Goal: Task Accomplishment & Management: Complete application form

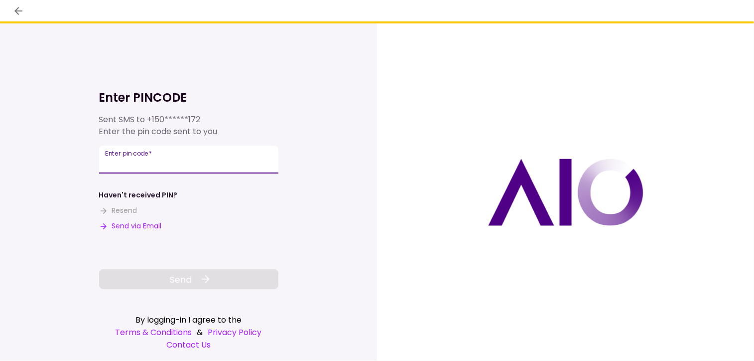
click at [149, 160] on input "Enter pin code   *" at bounding box center [188, 159] width 179 height 28
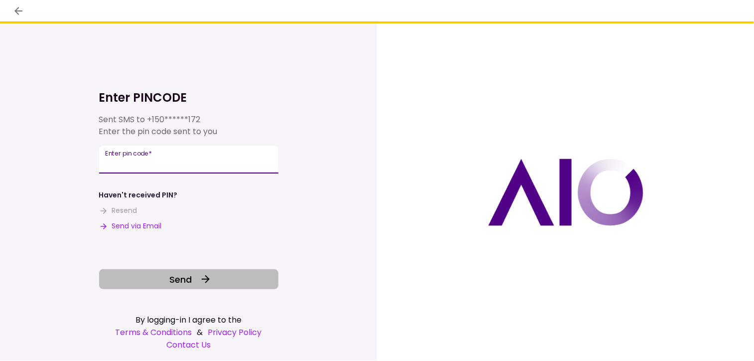
type input "******"
click at [187, 278] on span "Send" at bounding box center [180, 278] width 22 height 13
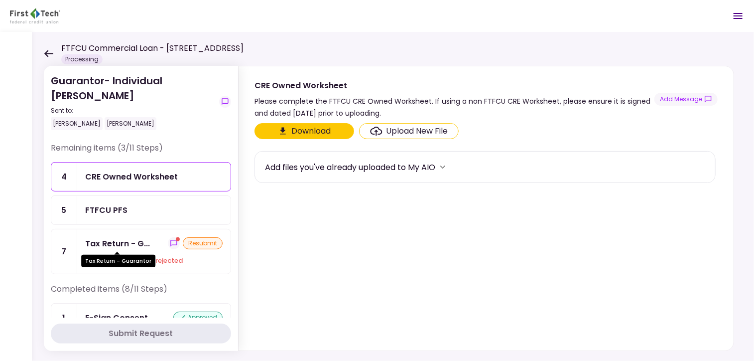
click at [118, 242] on div "Tax Return - G..." at bounding box center [117, 243] width 65 height 12
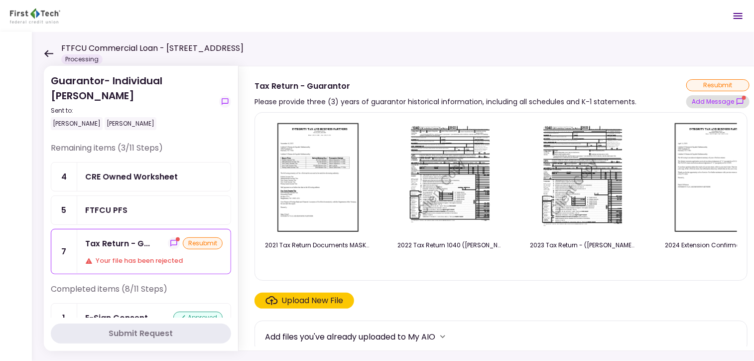
click at [729, 101] on button "Add Message" at bounding box center [717, 101] width 63 height 13
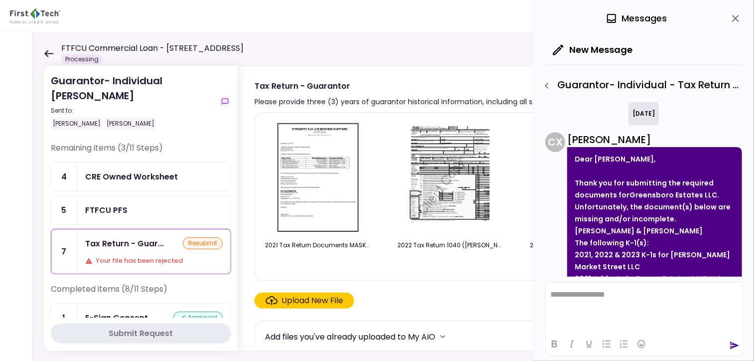
click at [50, 56] on icon at bounding box center [48, 53] width 9 height 7
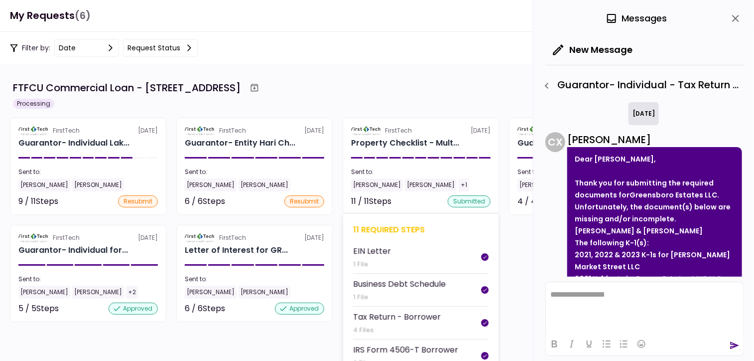
scroll to position [173, 0]
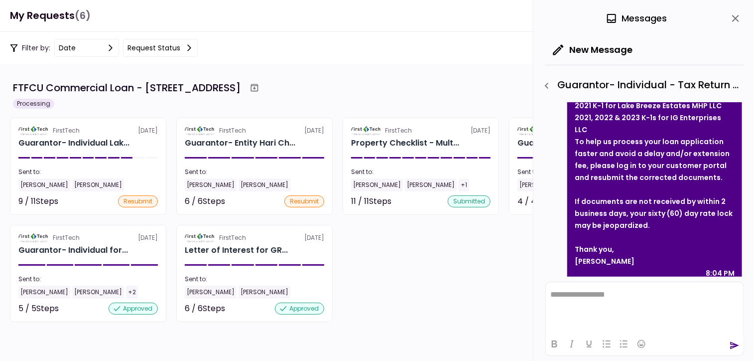
click at [461, 328] on section "FTFCU Commercial Loan - [STREET_ADDRESS] Processing FirstTech [DATE] Guarantor-…" at bounding box center [377, 212] width 754 height 297
click at [737, 15] on icon "close" at bounding box center [736, 18] width 12 height 12
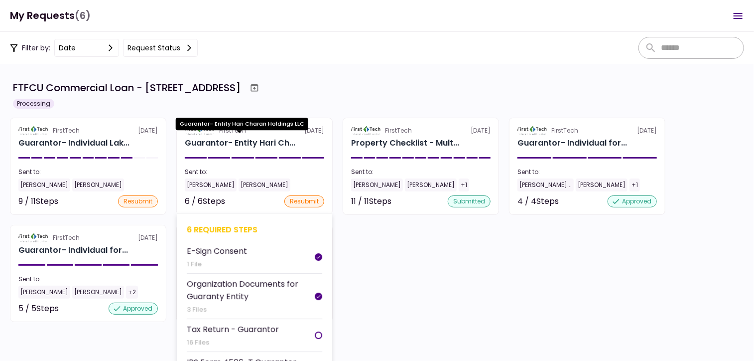
click at [217, 144] on div "Guarantor- Entity Hari Ch..." at bounding box center [240, 143] width 111 height 12
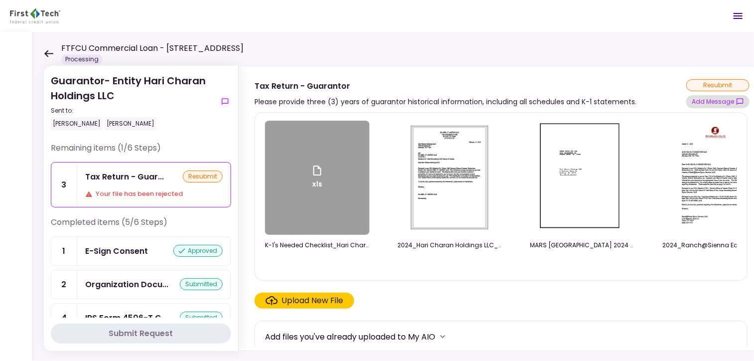
click at [717, 105] on button "Add Message" at bounding box center [717, 101] width 63 height 13
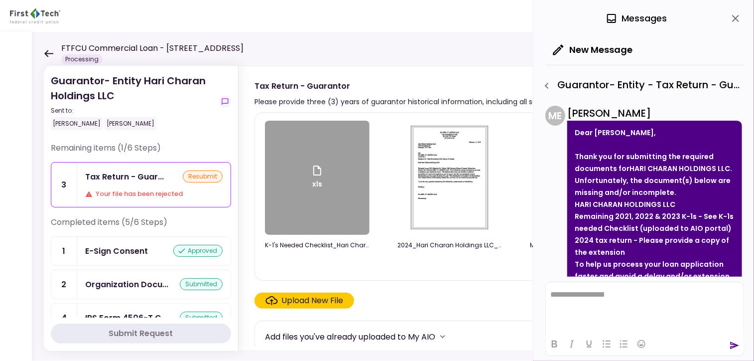
scroll to position [396, 0]
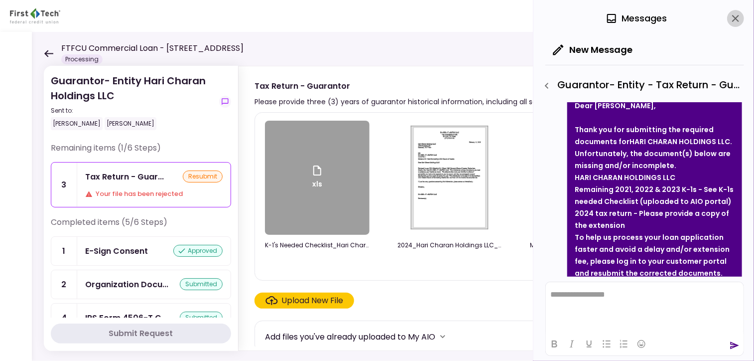
click at [735, 17] on icon "close" at bounding box center [735, 18] width 7 height 7
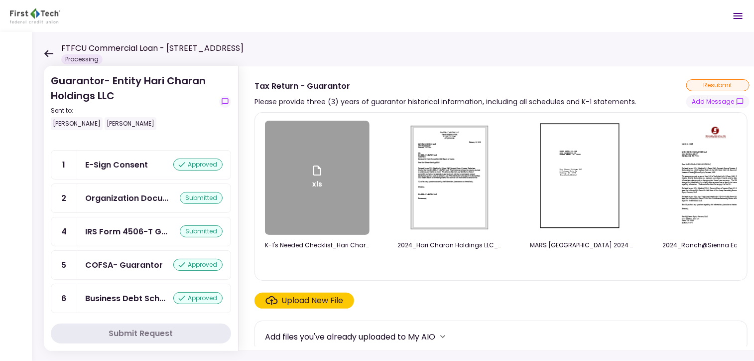
scroll to position [0, 0]
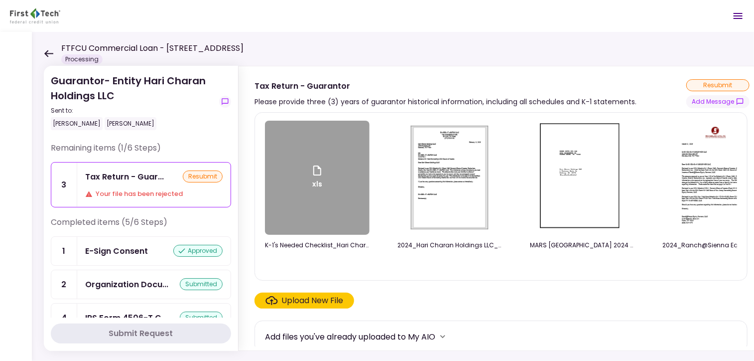
click at [47, 50] on icon at bounding box center [48, 53] width 9 height 7
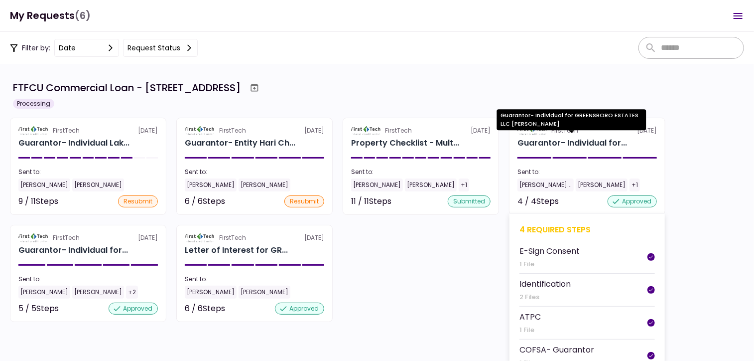
click at [614, 145] on div "Guarantor- Individual for..." at bounding box center [572, 143] width 110 height 12
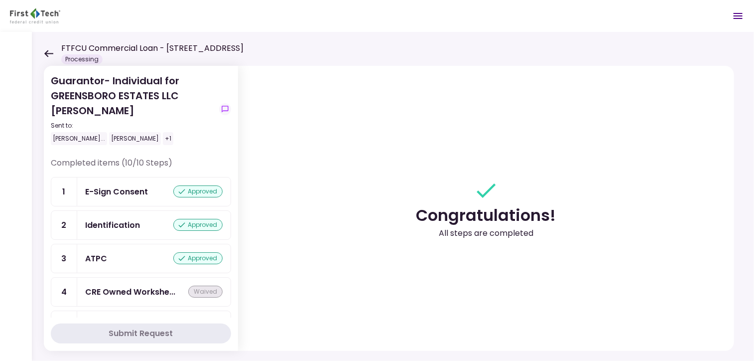
click at [46, 55] on icon at bounding box center [48, 53] width 9 height 7
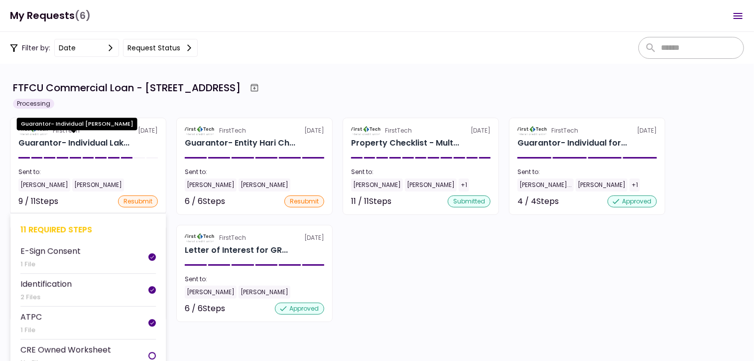
click at [117, 146] on div "Guarantor- Individual Lak..." at bounding box center [73, 143] width 111 height 12
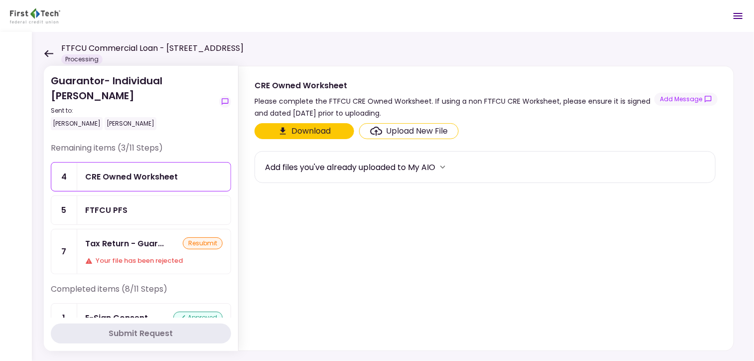
click at [48, 50] on icon at bounding box center [48, 53] width 9 height 7
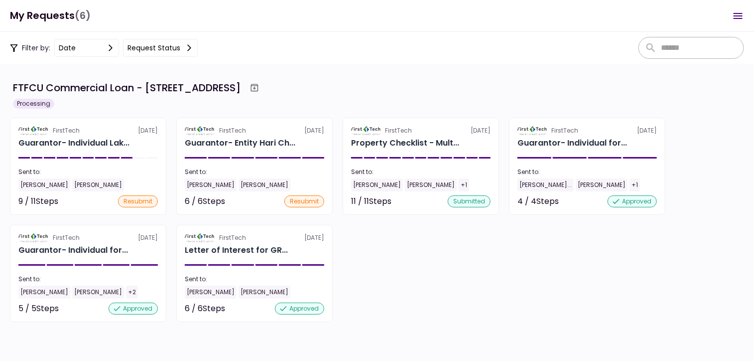
click at [735, 189] on div "FirstTech [DATE] Guarantor- Individual Lak... Sent to: [PERSON_NAME] [PERSON_NA…" at bounding box center [377, 220] width 734 height 204
click at [691, 143] on div "FirstTech [DATE] Guarantor- Individual Lak... Sent to: [PERSON_NAME] [PERSON_NA…" at bounding box center [377, 220] width 734 height 204
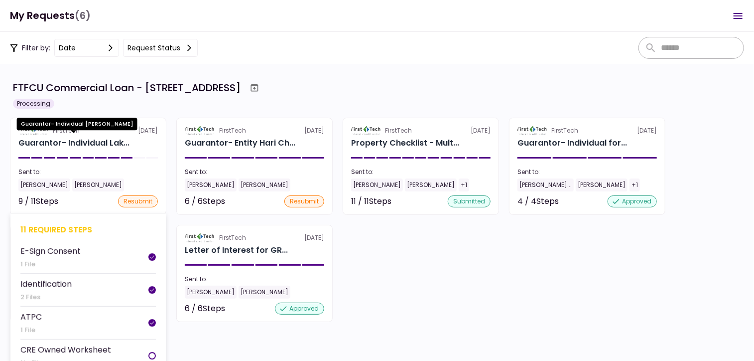
click at [76, 143] on div "Guarantor- Individual Lak..." at bounding box center [73, 143] width 111 height 12
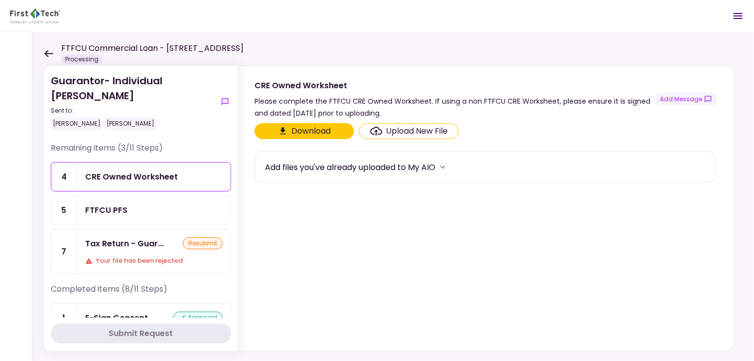
click at [138, 253] on div "Tax Return - Guar... resubmit Your file has been rejected" at bounding box center [153, 251] width 153 height 44
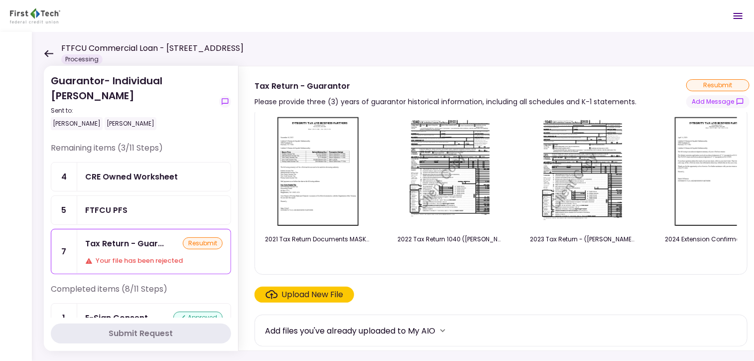
scroll to position [7, 0]
click at [721, 103] on button "Add Message" at bounding box center [717, 101] width 63 height 13
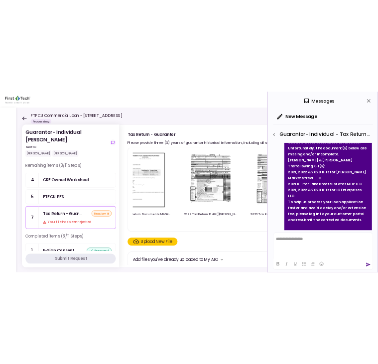
scroll to position [0, 0]
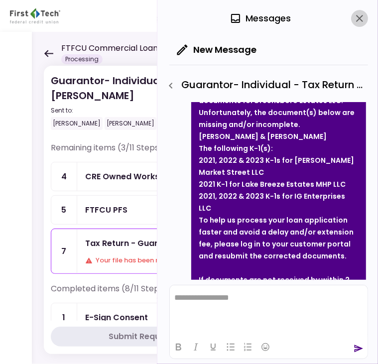
click at [362, 19] on icon "close" at bounding box center [360, 18] width 12 height 12
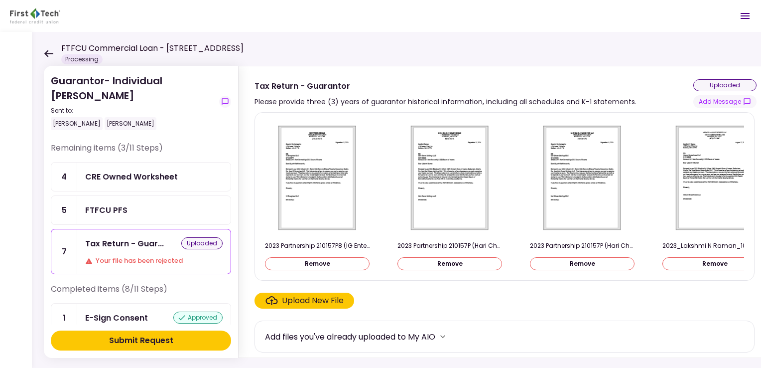
click at [133, 340] on div "Submit Request" at bounding box center [141, 340] width 64 height 12
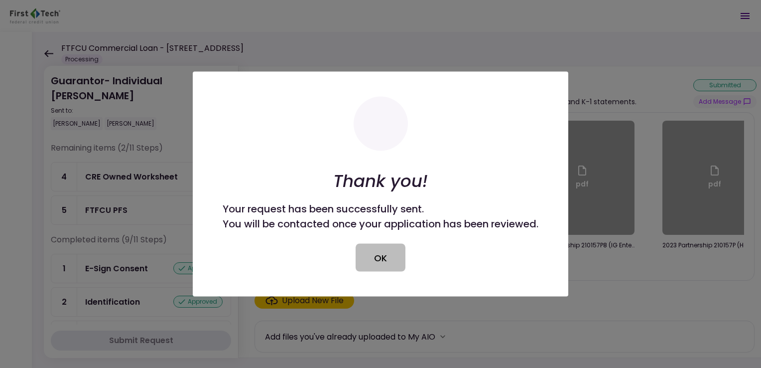
click at [381, 255] on button "OK" at bounding box center [381, 258] width 50 height 28
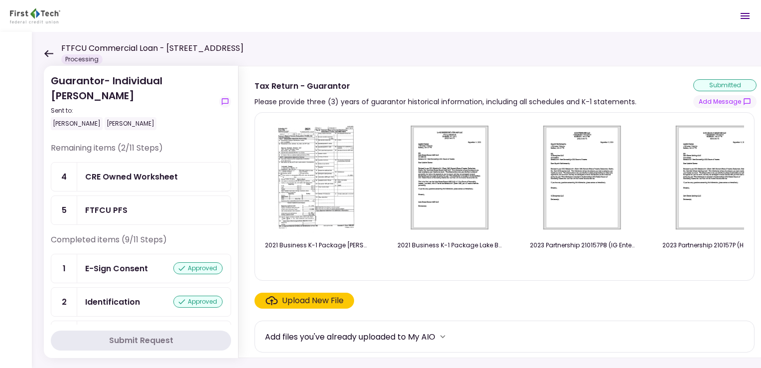
click at [49, 55] on icon at bounding box center [48, 53] width 9 height 7
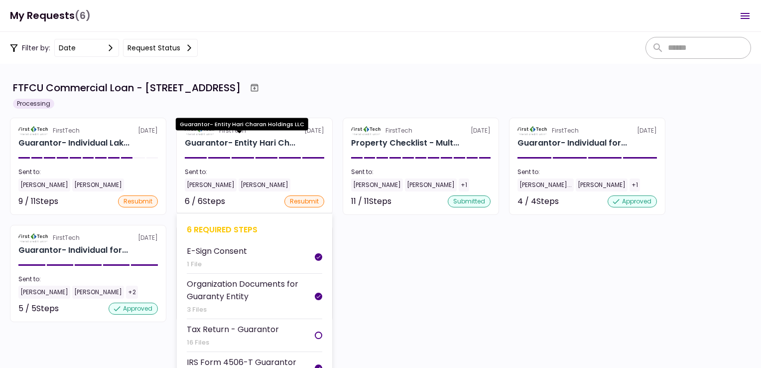
click at [272, 141] on div "Guarantor- Entity Hari Ch..." at bounding box center [240, 143] width 111 height 12
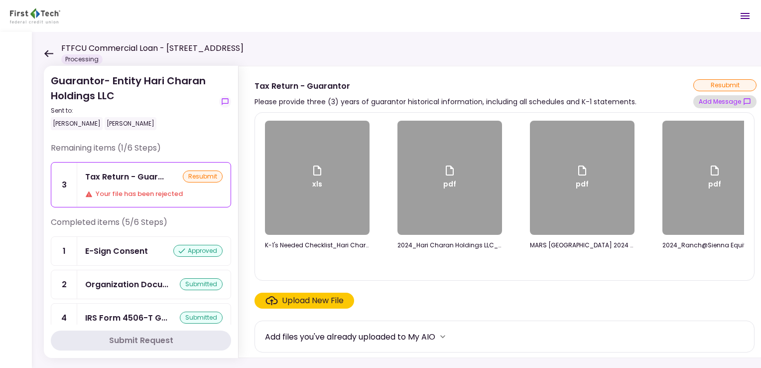
click at [721, 100] on button "Add Message" at bounding box center [724, 101] width 63 height 13
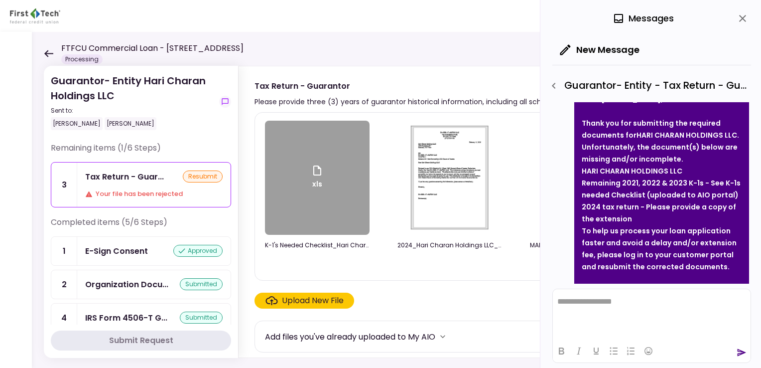
scroll to position [403, 0]
click at [743, 18] on icon "close" at bounding box center [742, 18] width 7 height 7
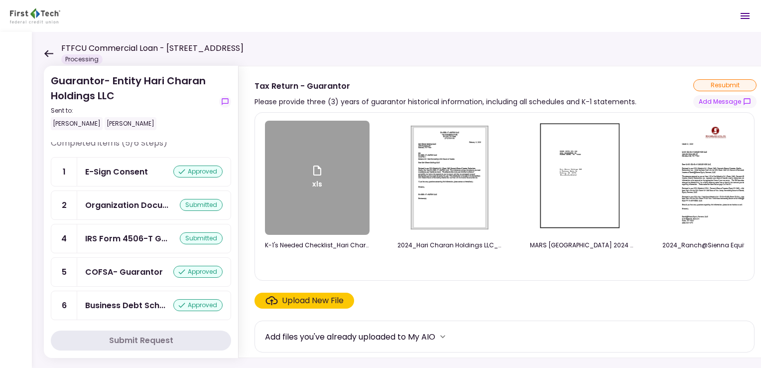
scroll to position [0, 0]
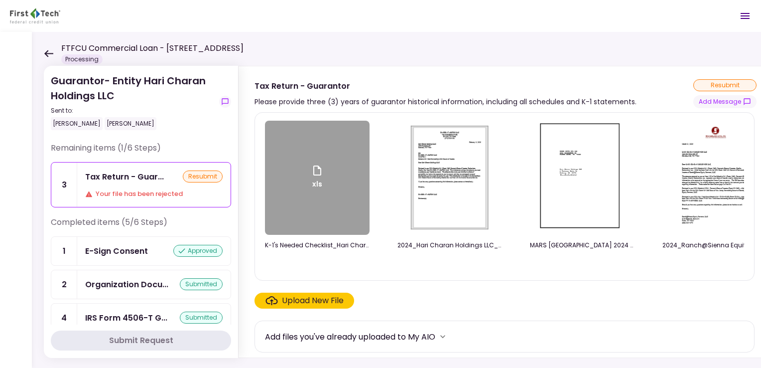
click at [49, 55] on icon at bounding box center [48, 53] width 9 height 7
